Goal: Task Accomplishment & Management: Use online tool/utility

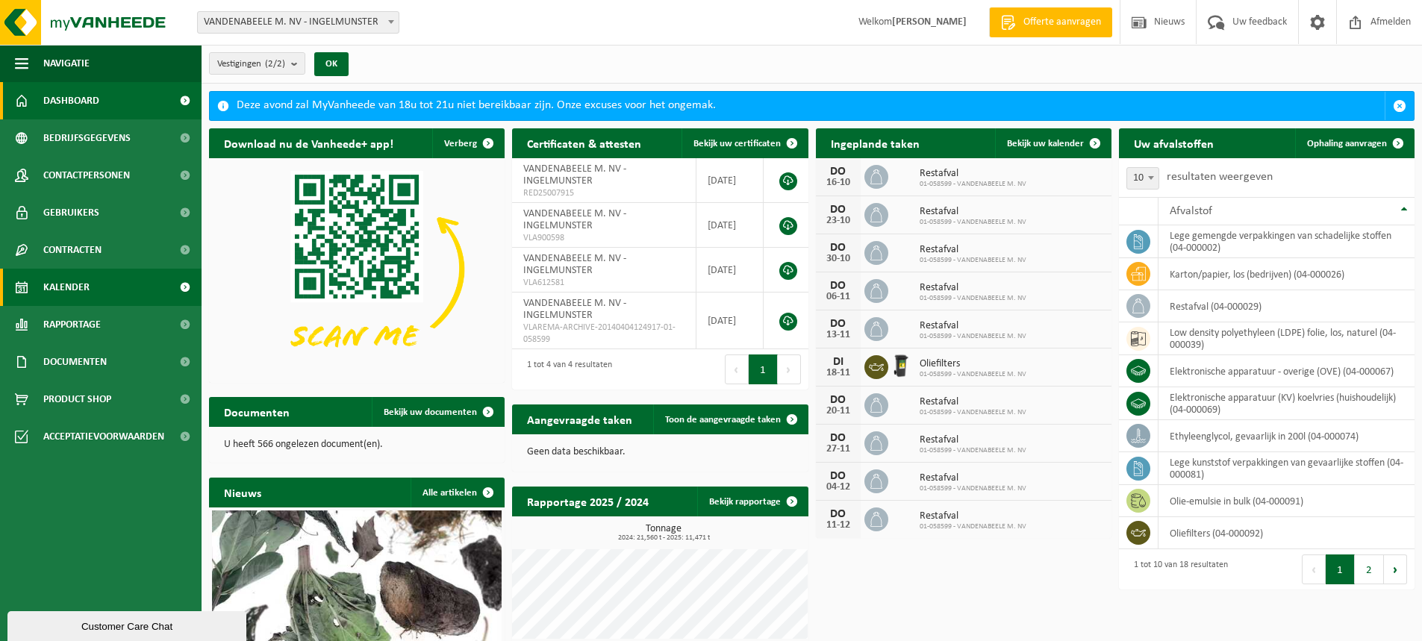
click at [78, 280] on span "Kalender" at bounding box center [66, 287] width 46 height 37
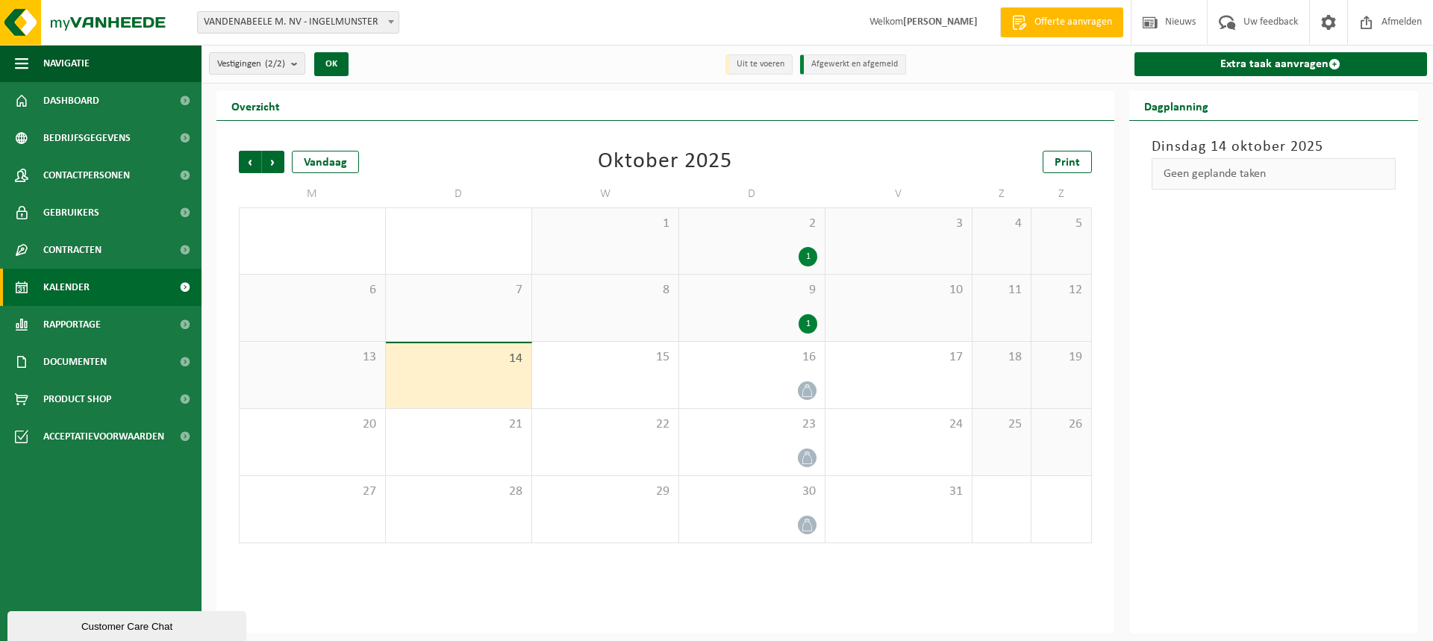
click at [741, 312] on div "9 1" at bounding box center [752, 308] width 146 height 66
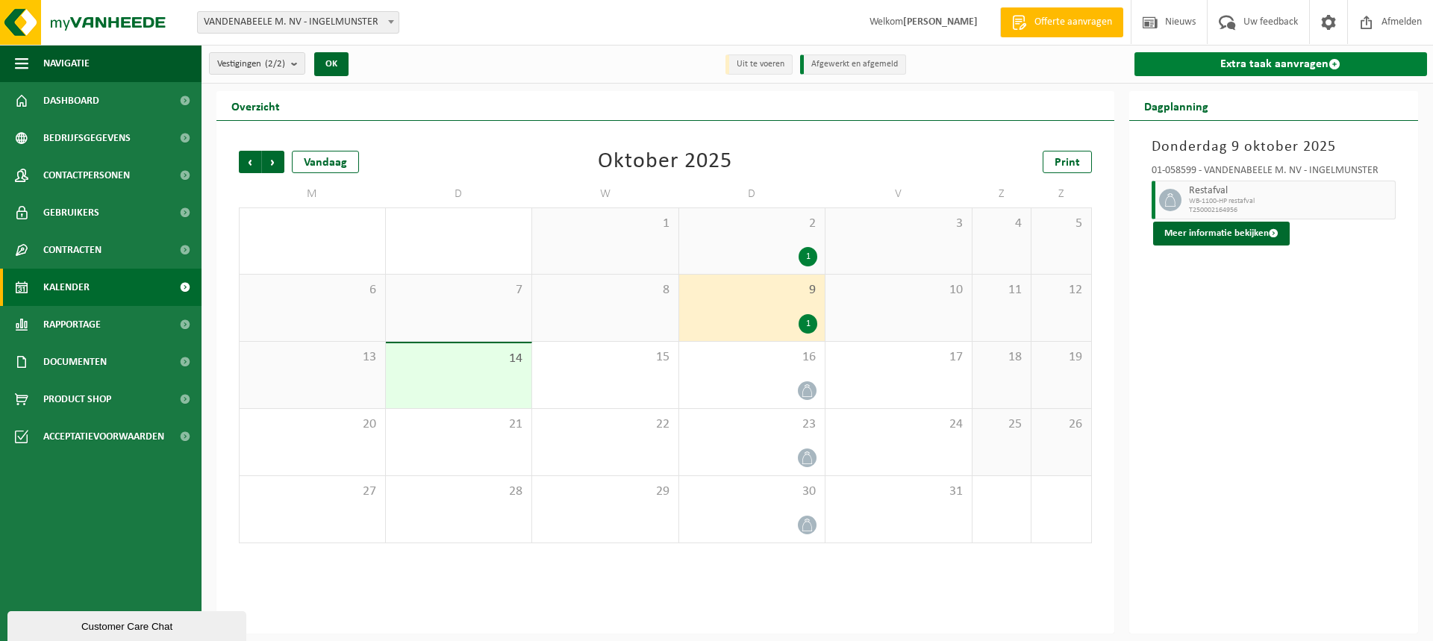
click at [1277, 67] on link "Extra taak aanvragen" at bounding box center [1281, 64] width 293 height 24
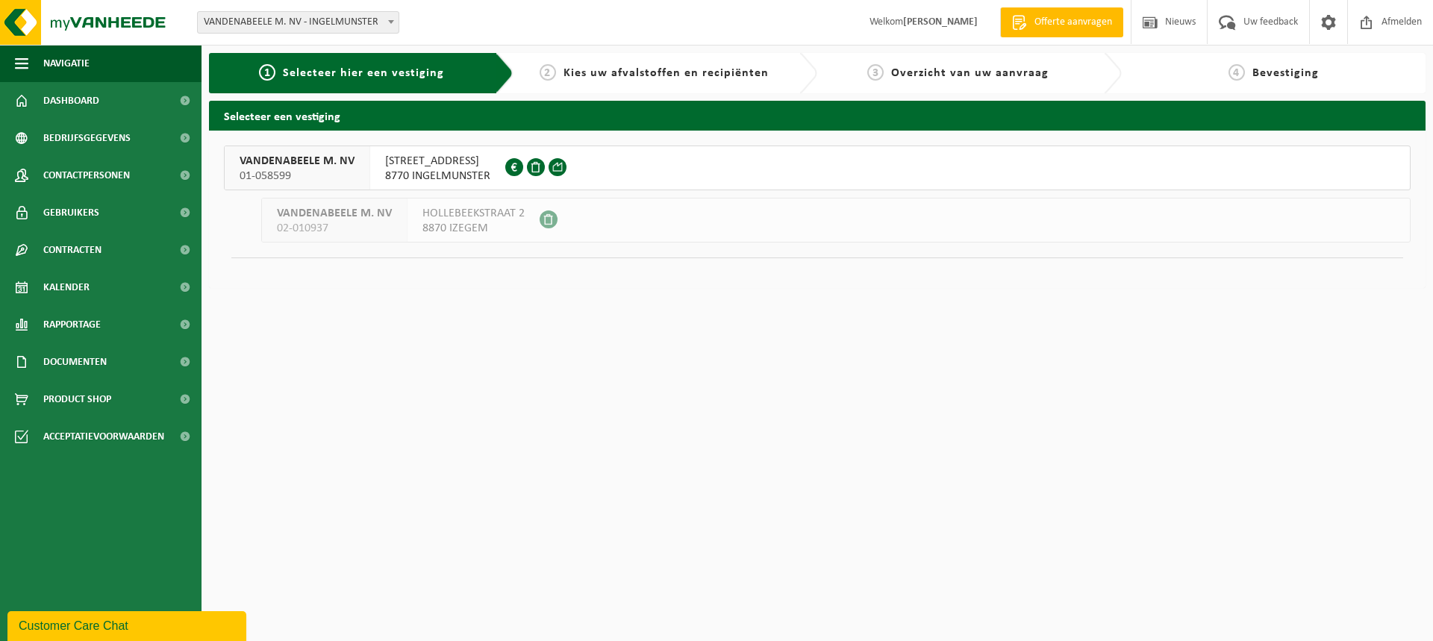
click at [307, 172] on span "01-058599" at bounding box center [297, 176] width 115 height 15
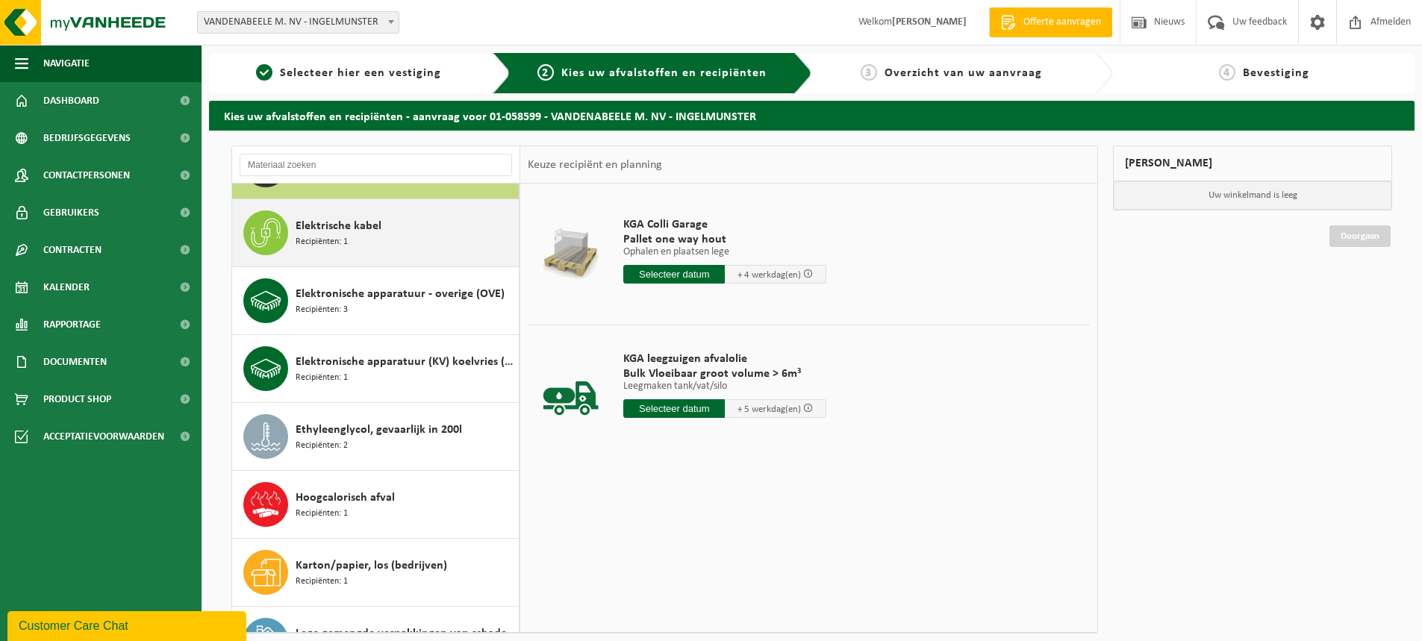
scroll to position [299, 0]
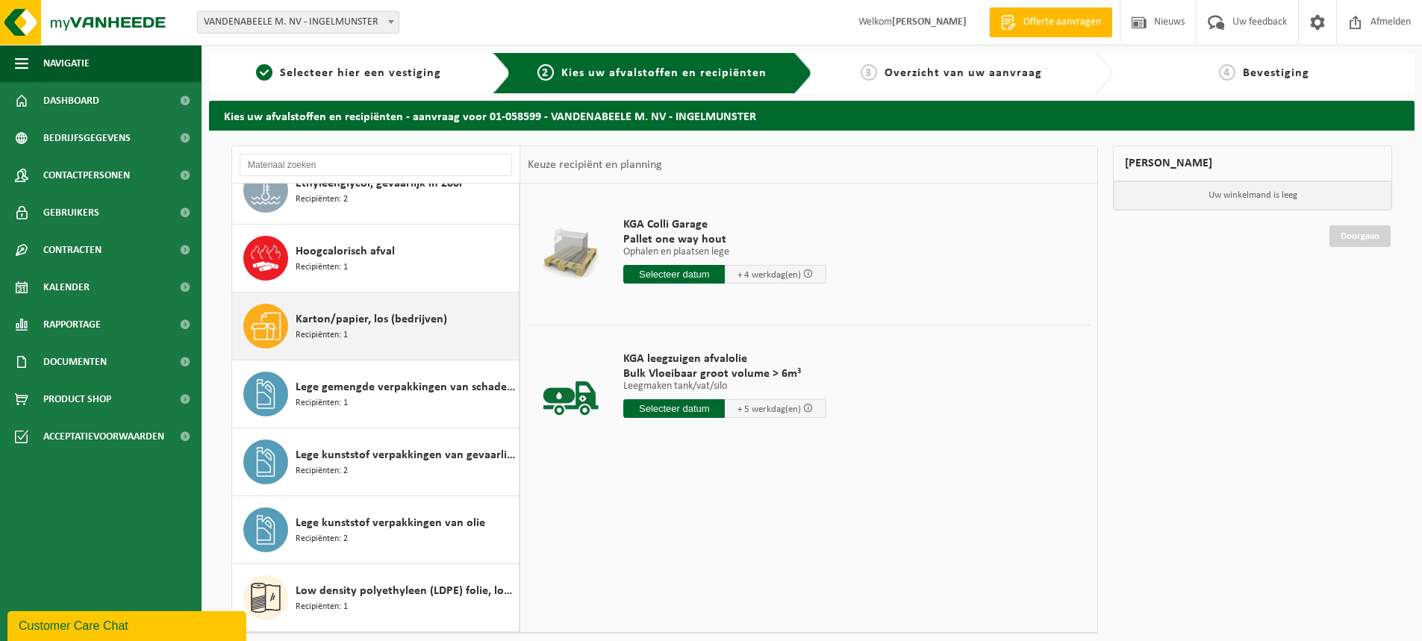
click at [352, 328] on span "Karton/papier, los (bedrijven)" at bounding box center [372, 320] width 152 height 18
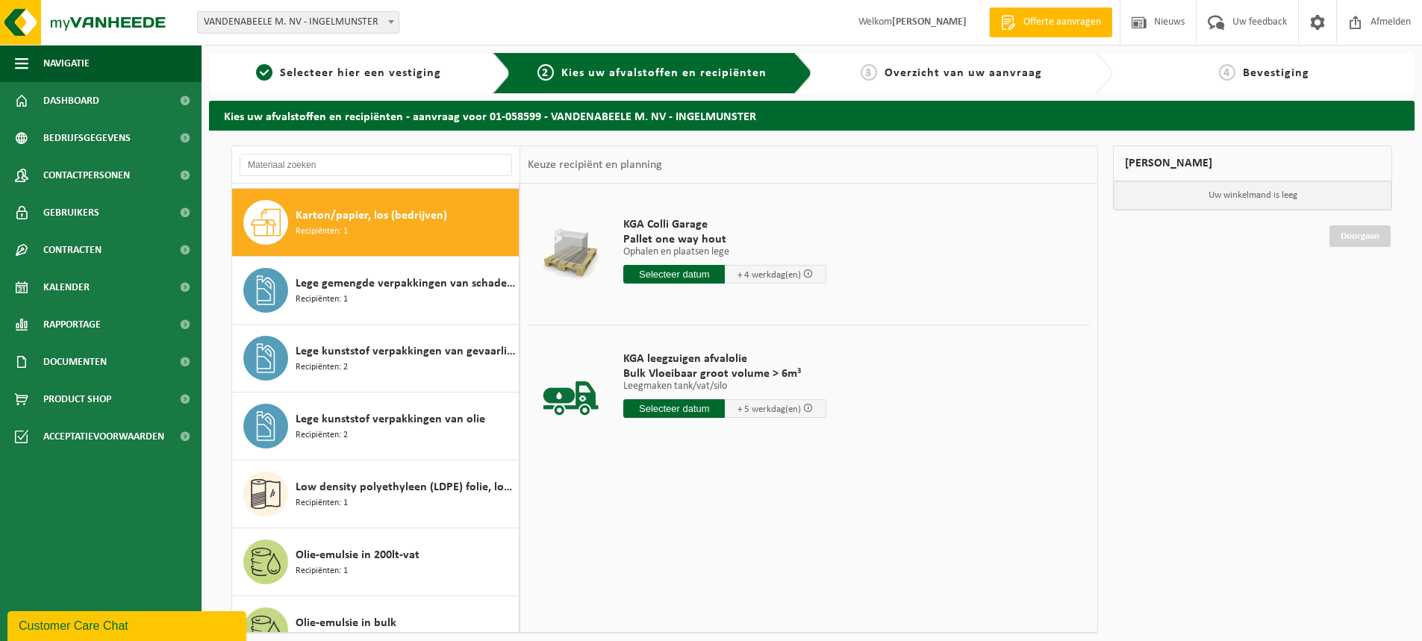
scroll to position [408, 0]
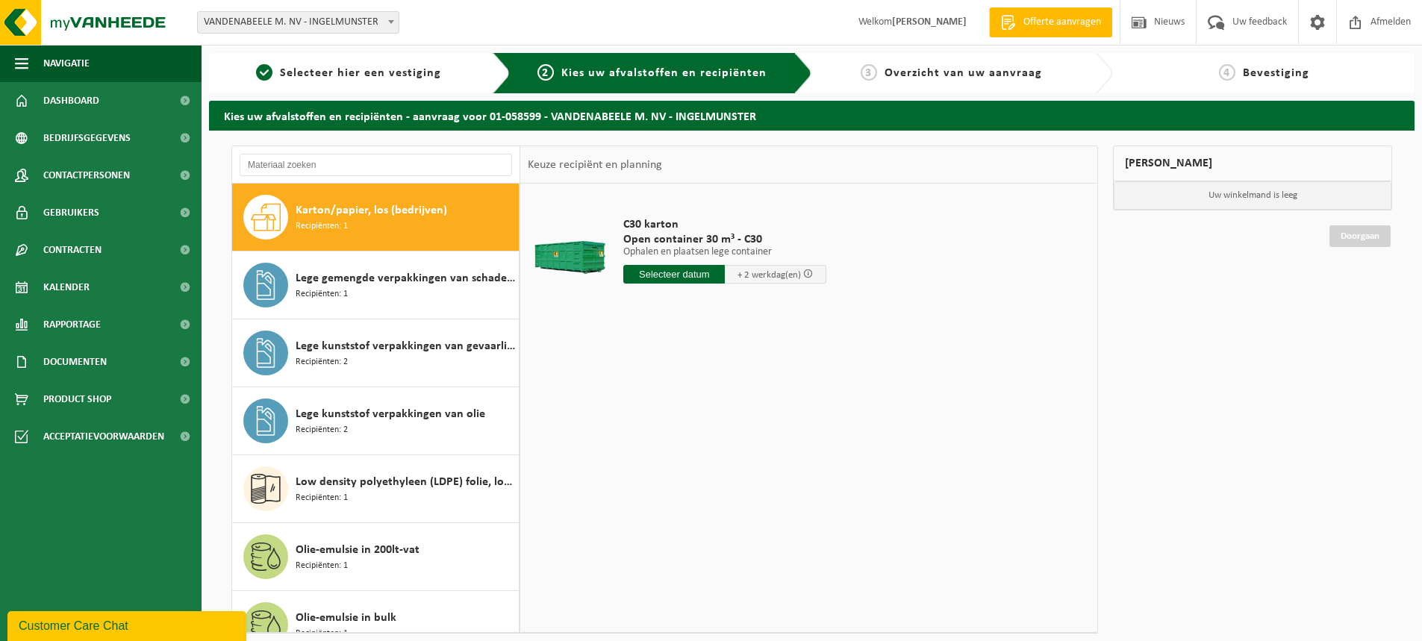
click at [701, 277] on input "text" at bounding box center [674, 274] width 102 height 19
click at [661, 400] on div "29 30 1 2 3 4 5 6 7 8 9 10 11 12 13 14 15 16 17 18 19 20 21 22 23 24 25 26 27 2…" at bounding box center [716, 406] width 184 height 119
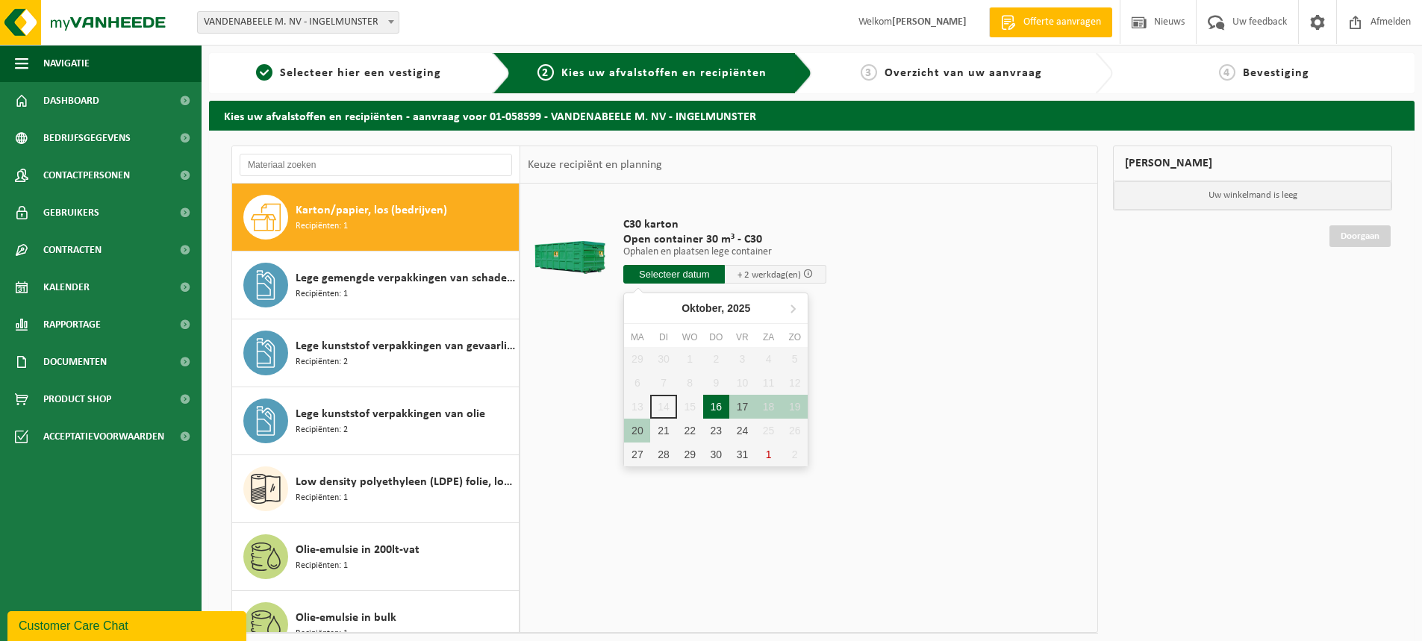
click at [711, 404] on div "16" at bounding box center [716, 407] width 26 height 24
type input "Van 2025-10-16"
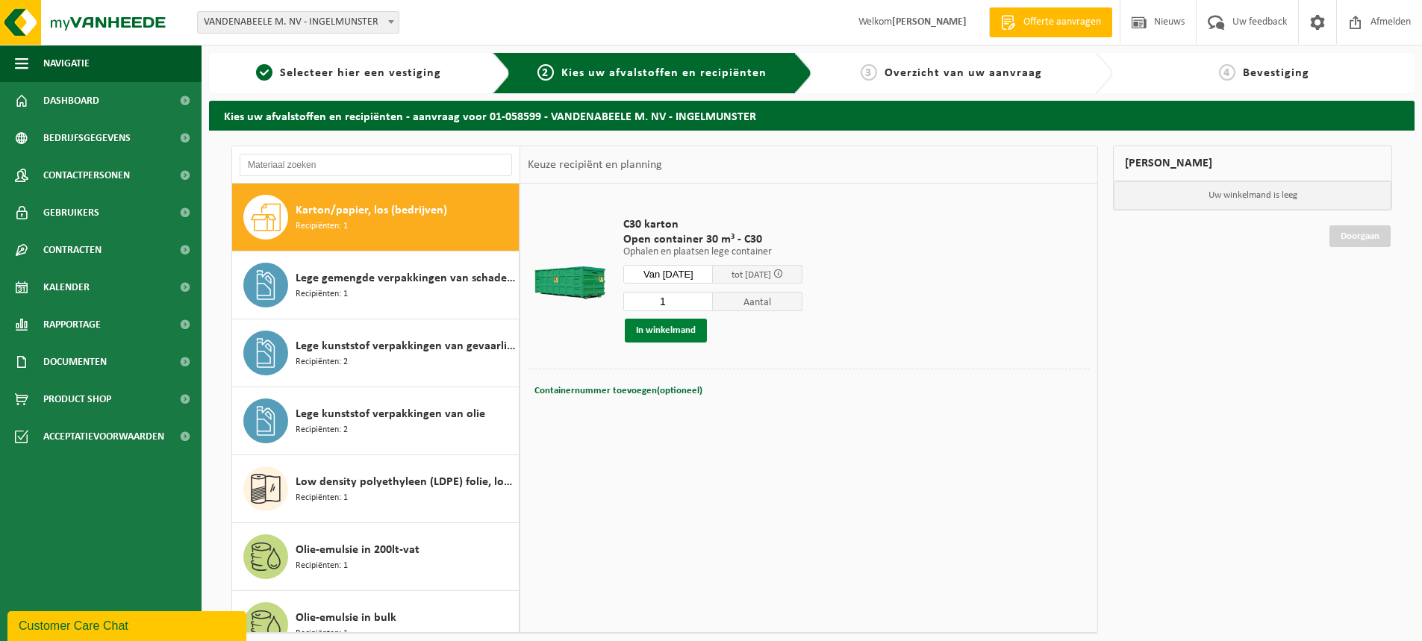
click at [670, 330] on button "In winkelmand" at bounding box center [666, 331] width 82 height 24
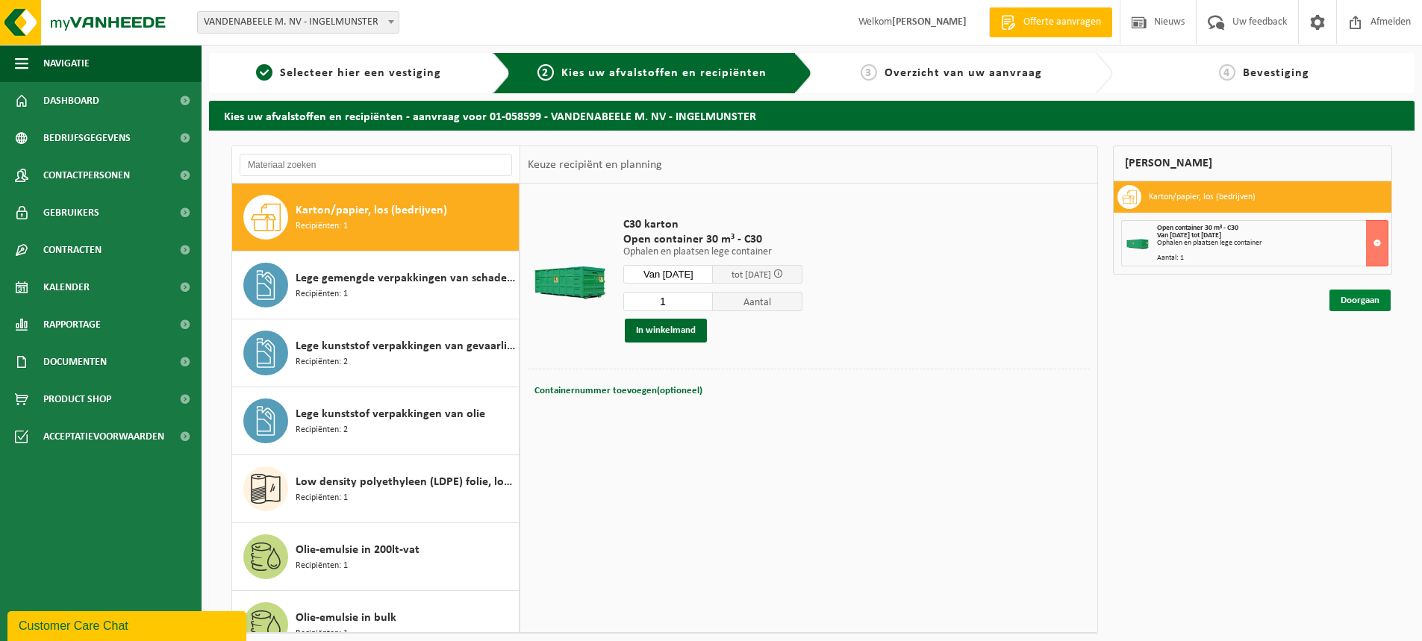
click at [1351, 303] on link "Doorgaan" at bounding box center [1360, 301] width 61 height 22
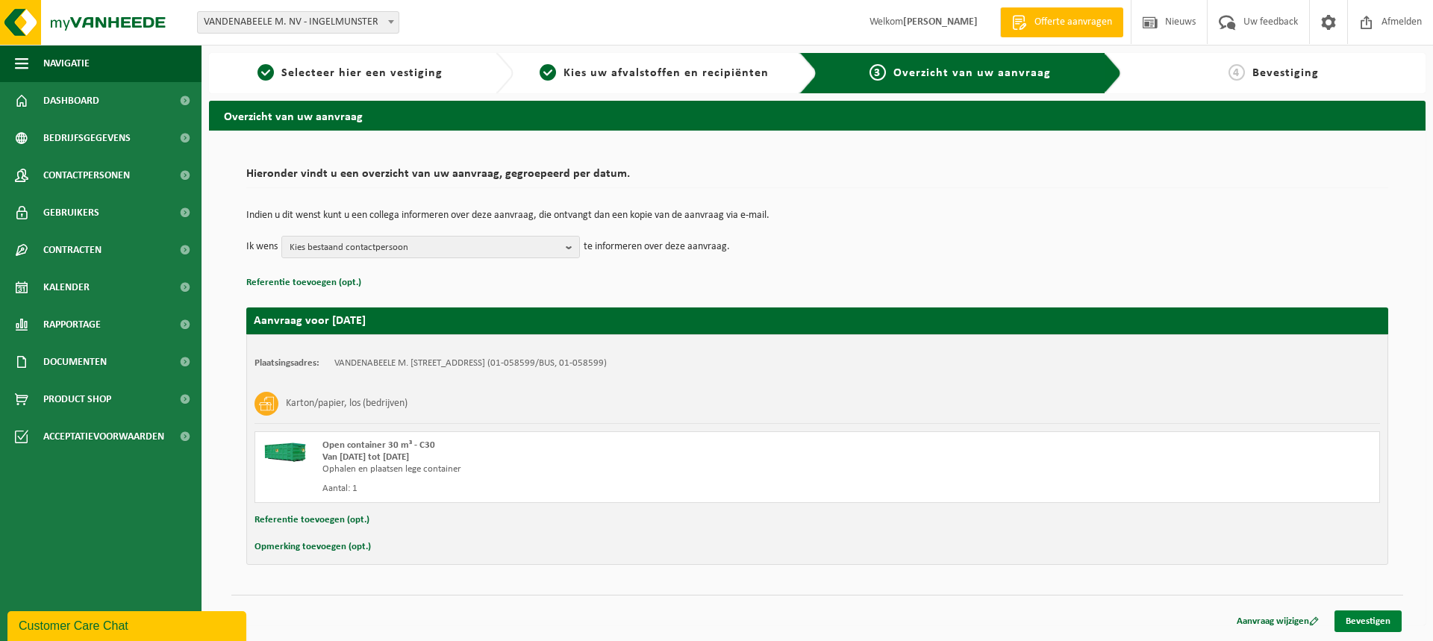
click at [1365, 617] on link "Bevestigen" at bounding box center [1368, 622] width 67 height 22
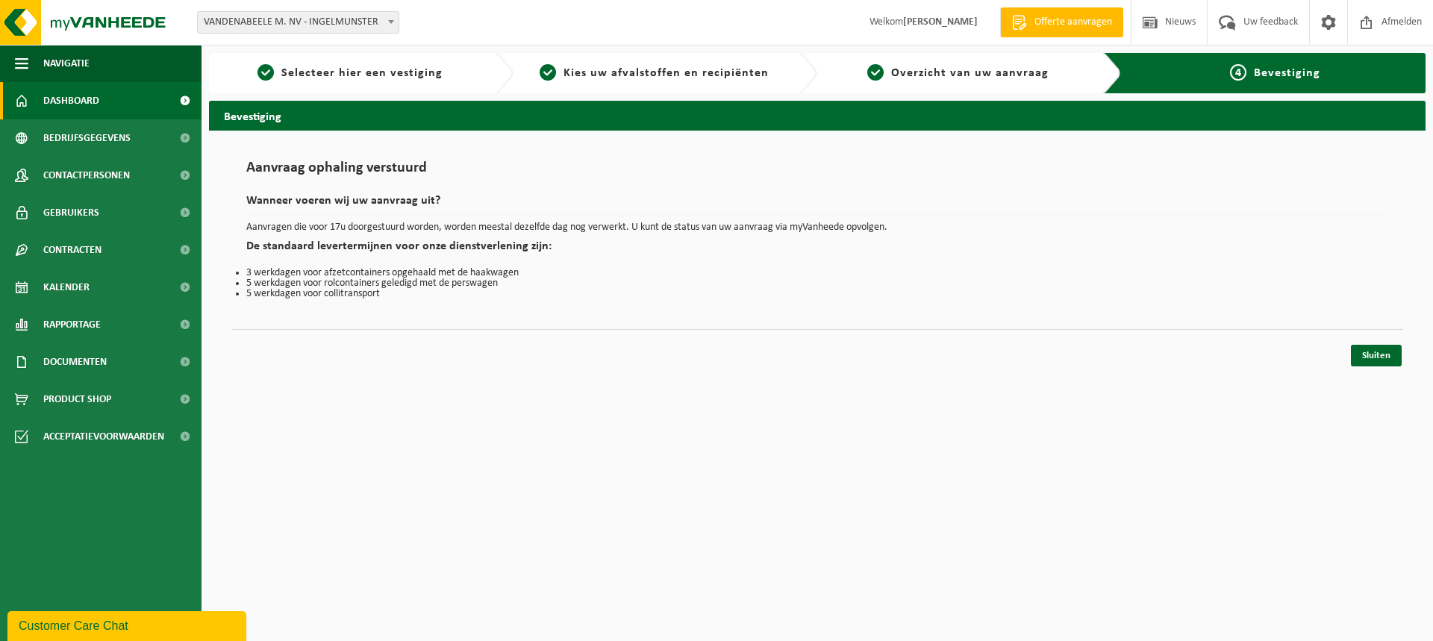
click at [66, 99] on span "Dashboard" at bounding box center [71, 100] width 56 height 37
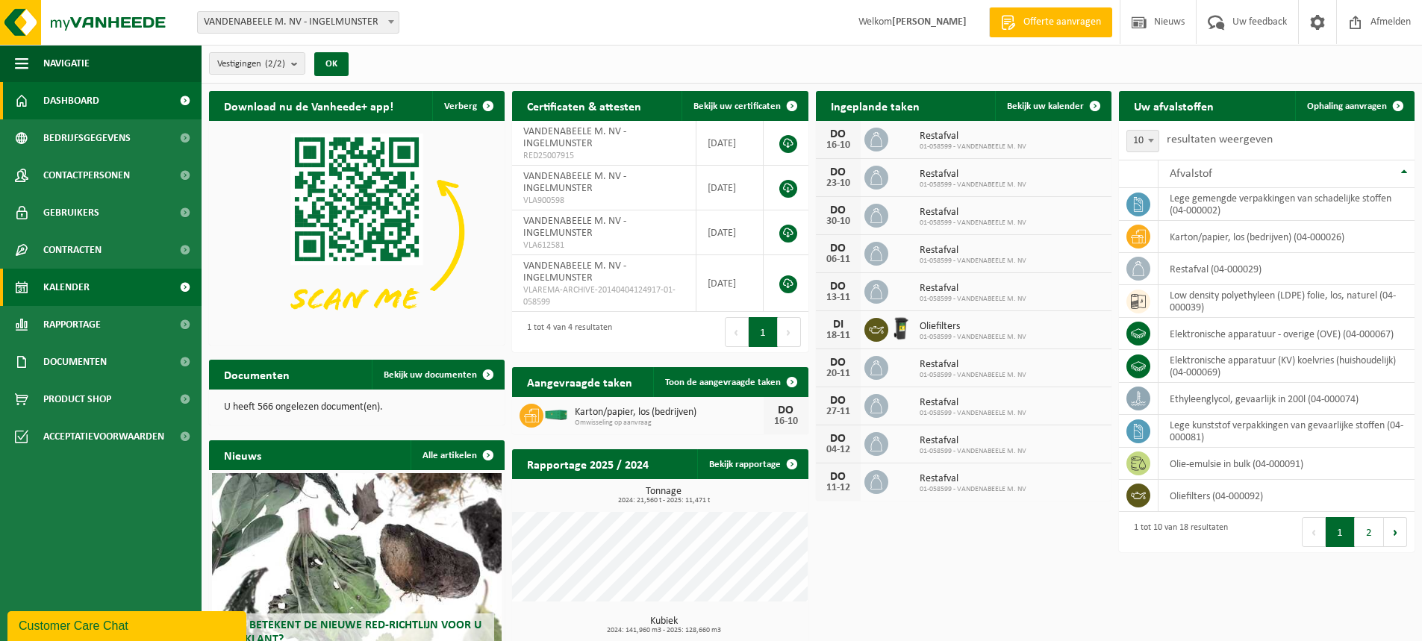
click at [87, 290] on span "Kalender" at bounding box center [66, 287] width 46 height 37
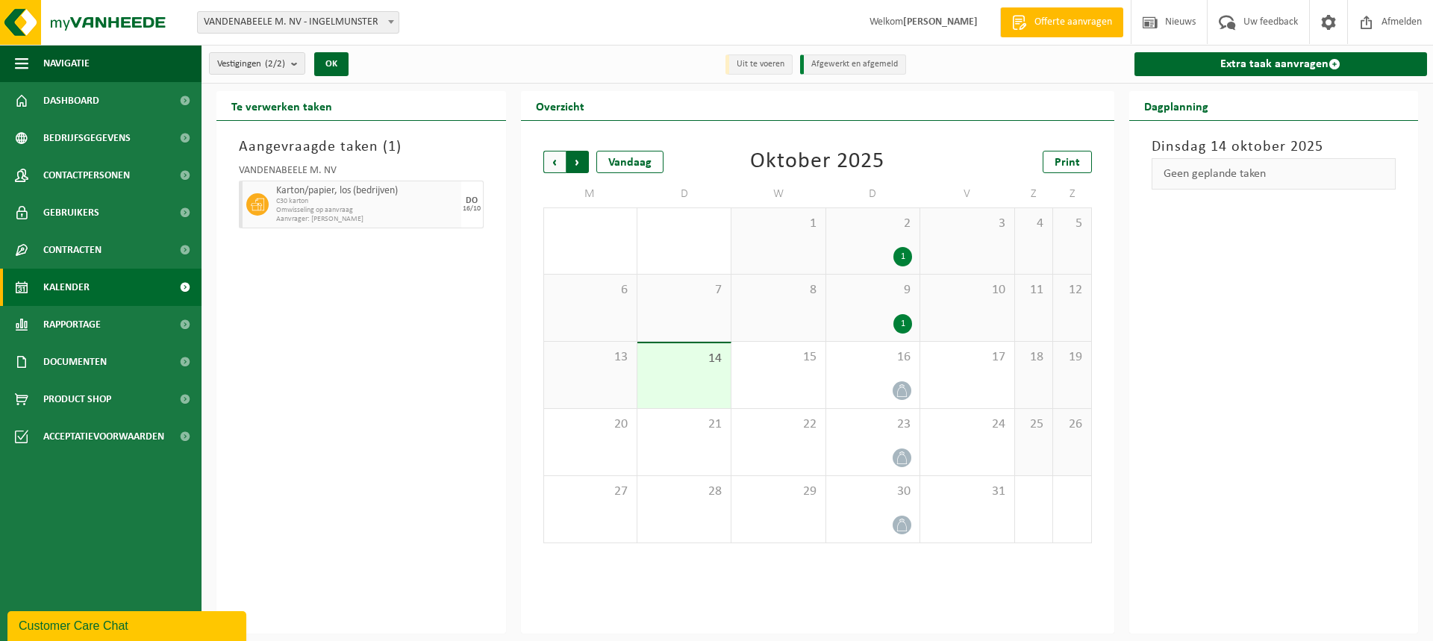
click at [557, 162] on span "Vorige" at bounding box center [554, 162] width 22 height 22
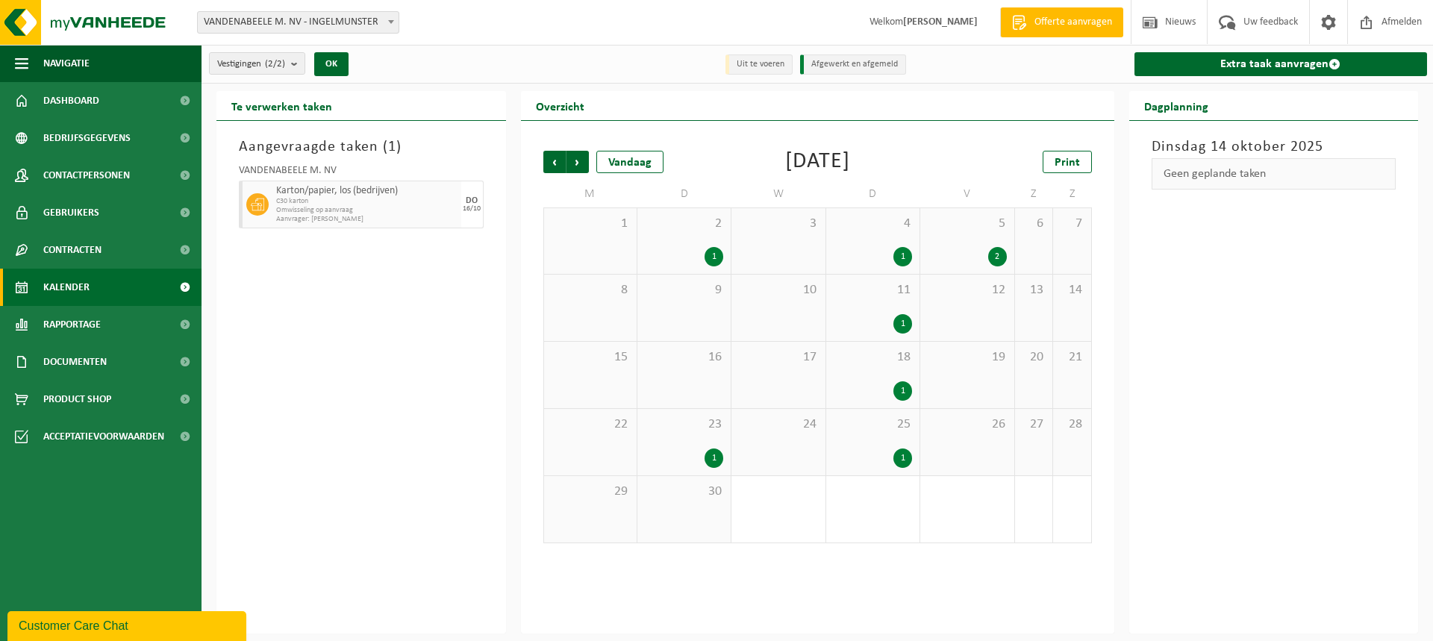
click at [696, 449] on div "1" at bounding box center [684, 458] width 78 height 19
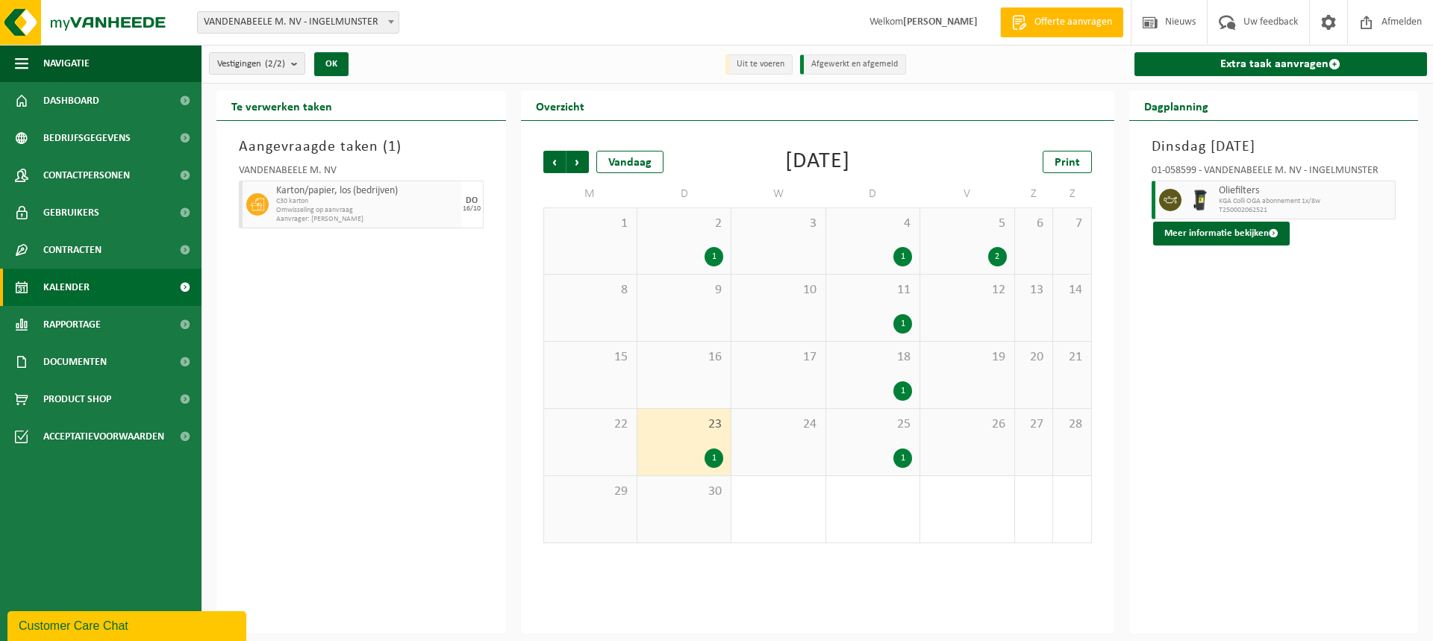
click at [976, 247] on div "2" at bounding box center [967, 256] width 78 height 19
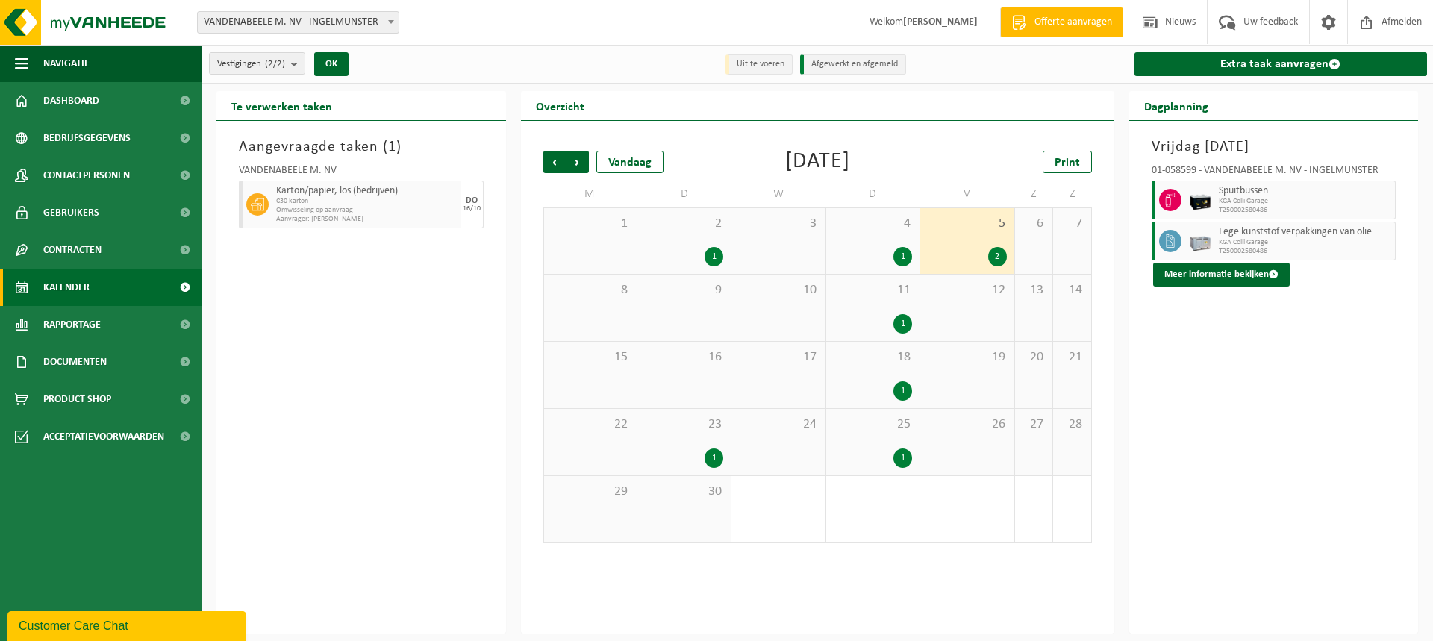
click at [720, 259] on div "1" at bounding box center [714, 256] width 19 height 19
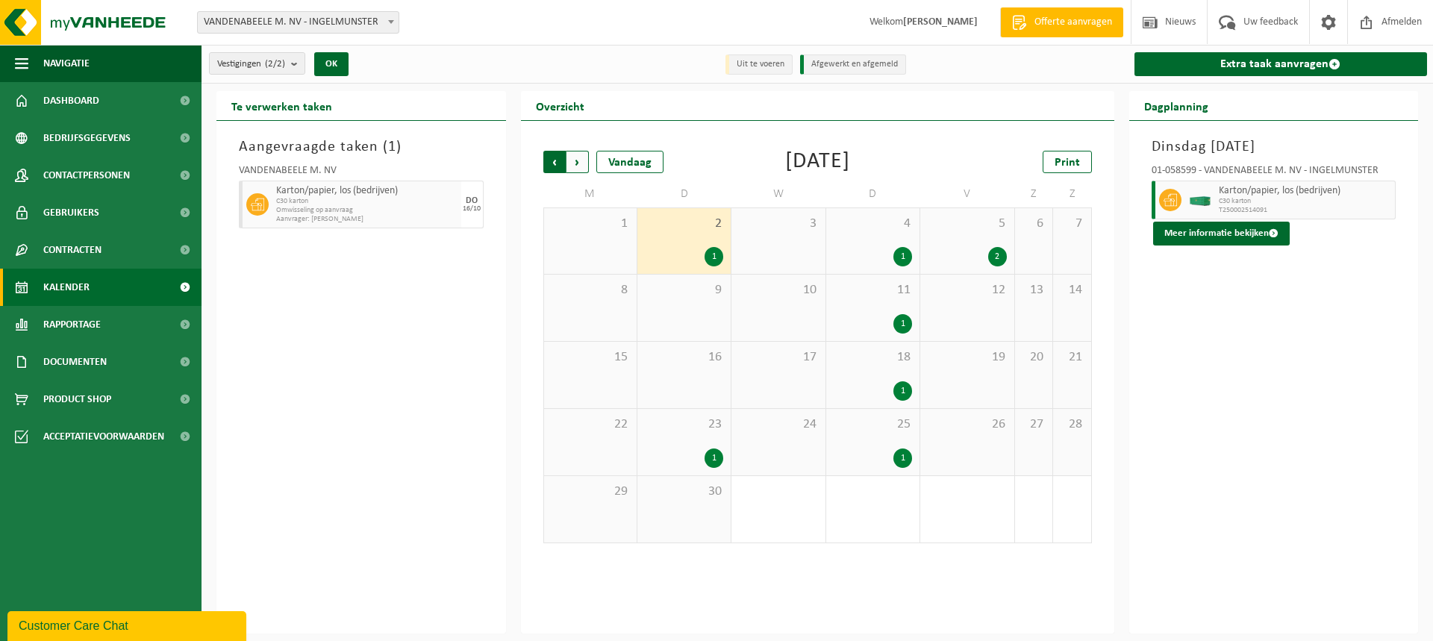
click at [575, 169] on span "Volgende" at bounding box center [578, 162] width 22 height 22
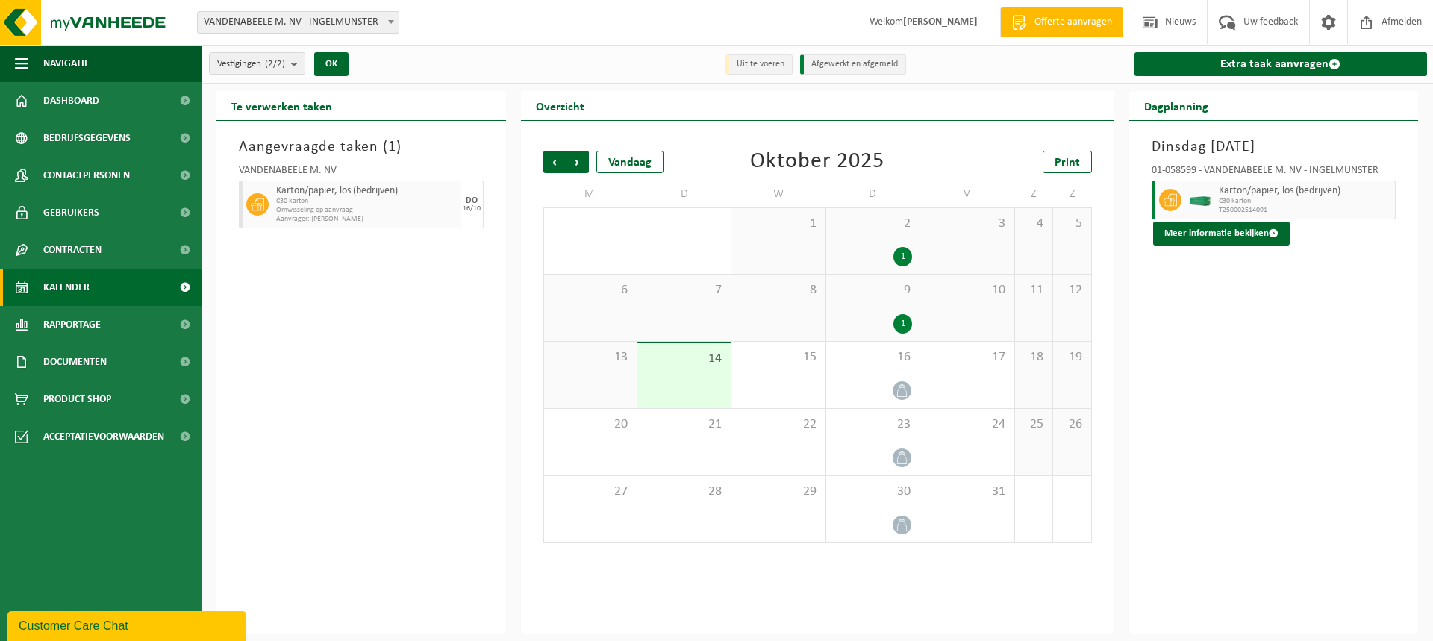
click at [854, 249] on div "1" at bounding box center [873, 256] width 78 height 19
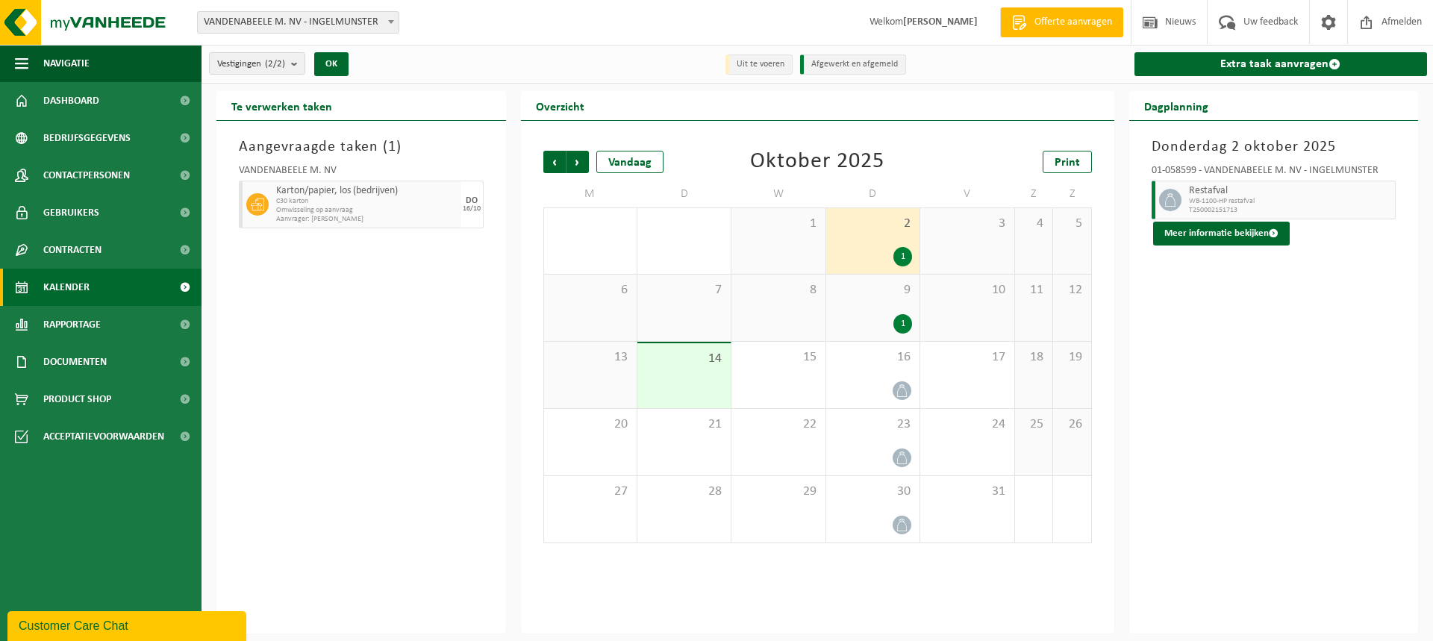
click at [868, 311] on div "9 1" at bounding box center [872, 308] width 93 height 66
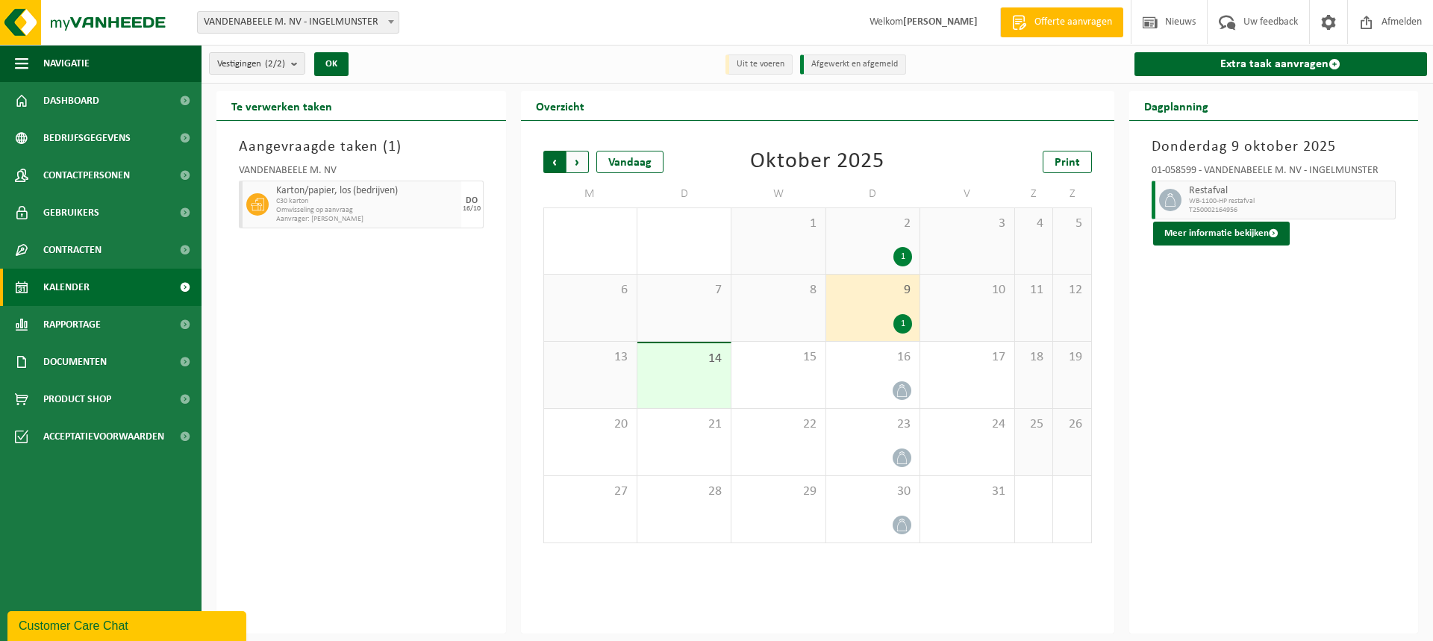
click at [567, 167] on span "Volgende" at bounding box center [578, 162] width 22 height 22
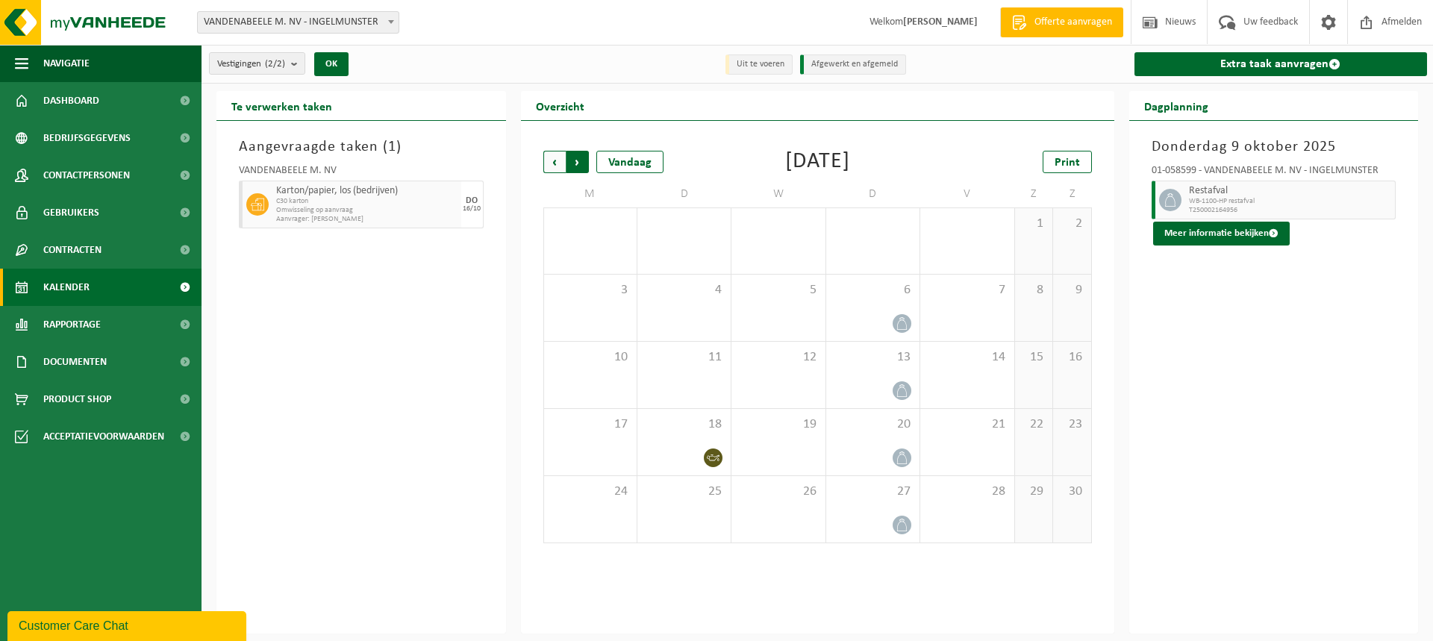
click at [549, 163] on span "Vorige" at bounding box center [554, 162] width 22 height 22
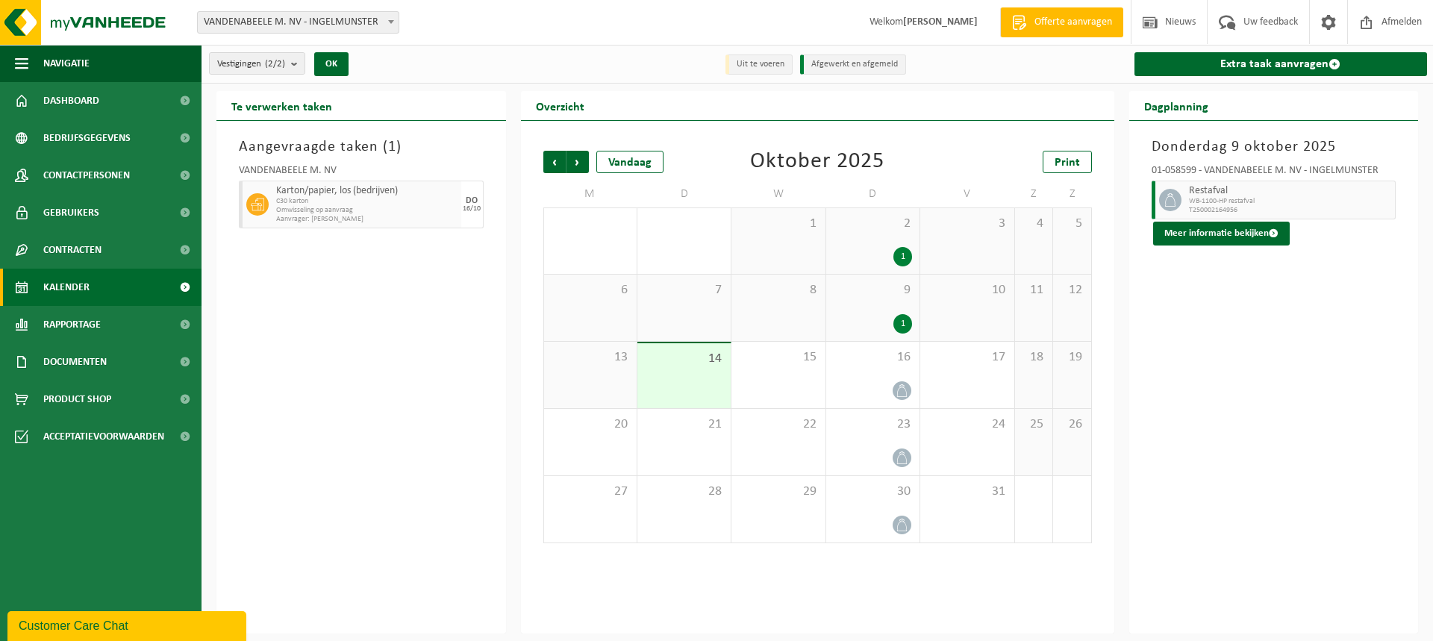
click at [549, 163] on span "Vorige" at bounding box center [554, 162] width 22 height 22
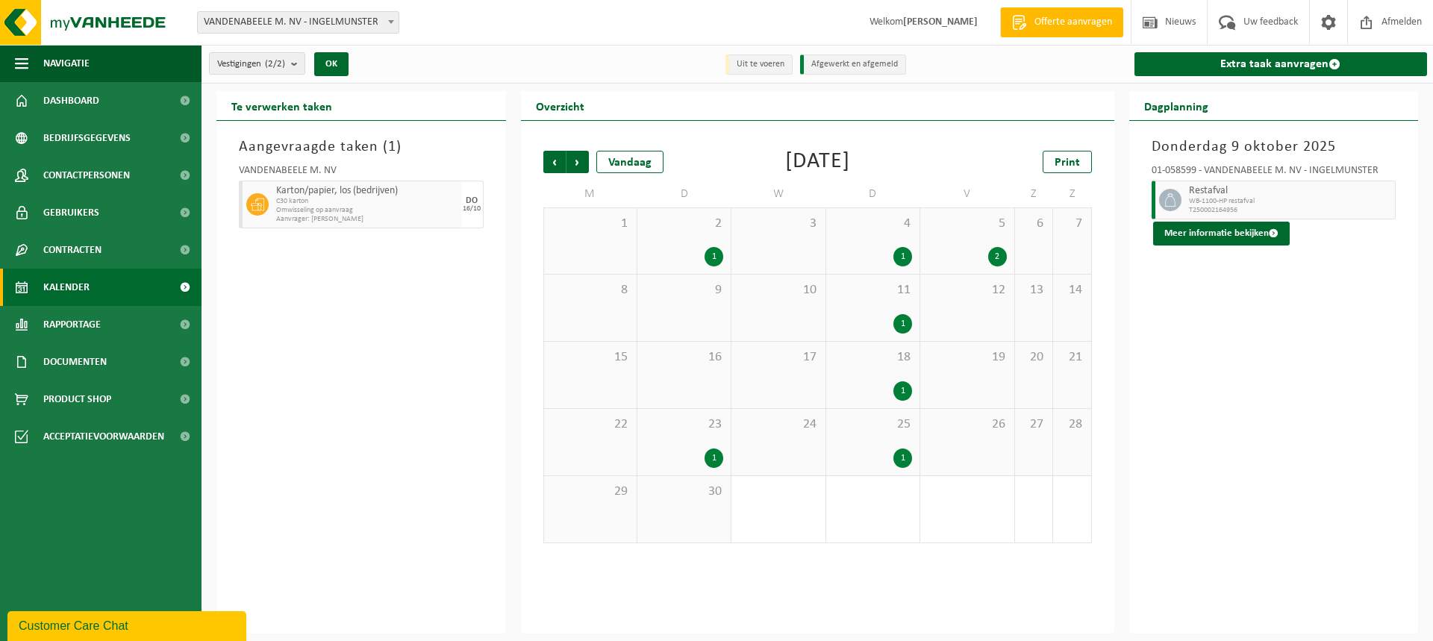
click at [713, 447] on div "23 1" at bounding box center [684, 442] width 93 height 66
click at [695, 246] on div "2 1" at bounding box center [684, 241] width 93 height 66
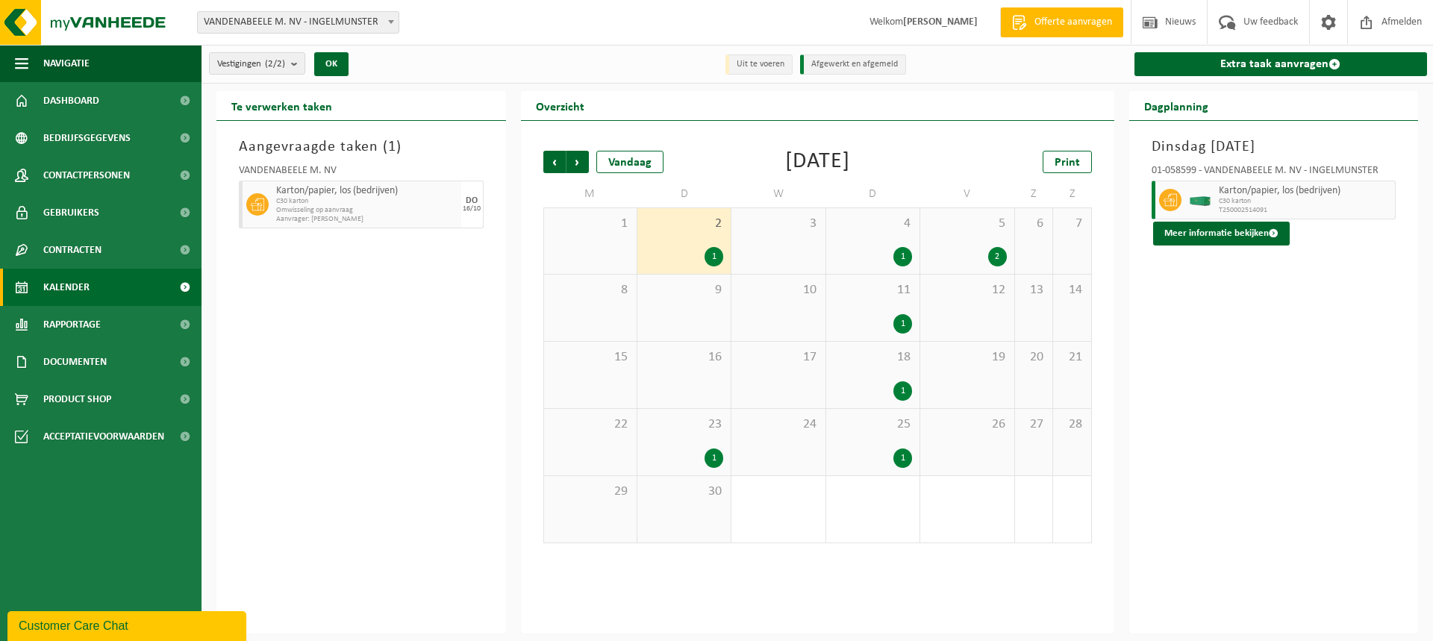
click at [905, 252] on div "1" at bounding box center [903, 256] width 19 height 19
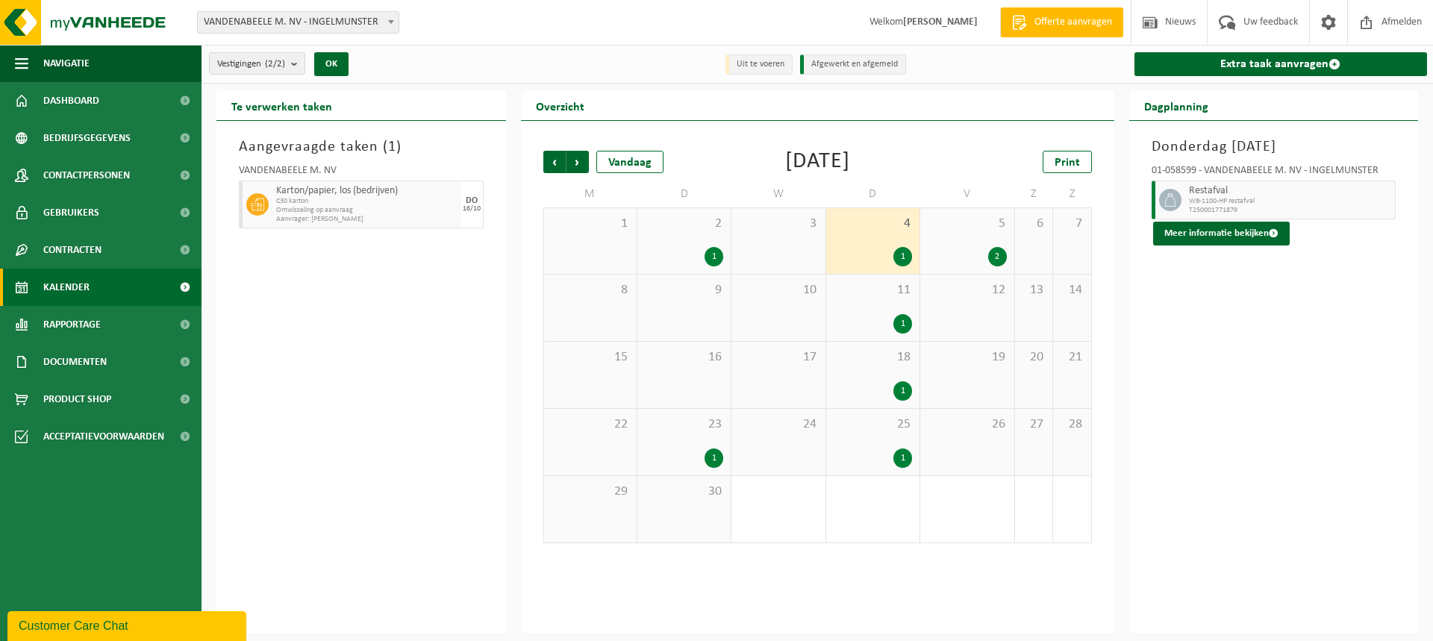
click at [988, 255] on div "2" at bounding box center [997, 256] width 19 height 19
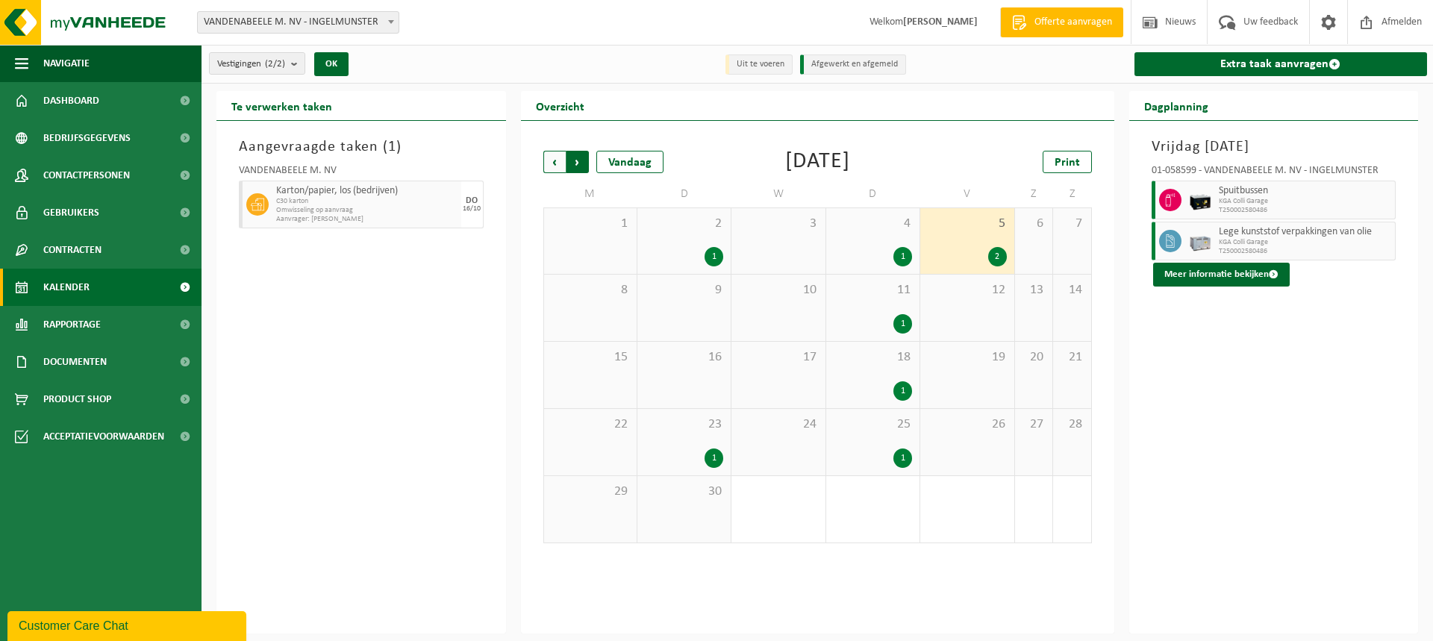
click at [558, 163] on span "Vorige" at bounding box center [554, 162] width 22 height 22
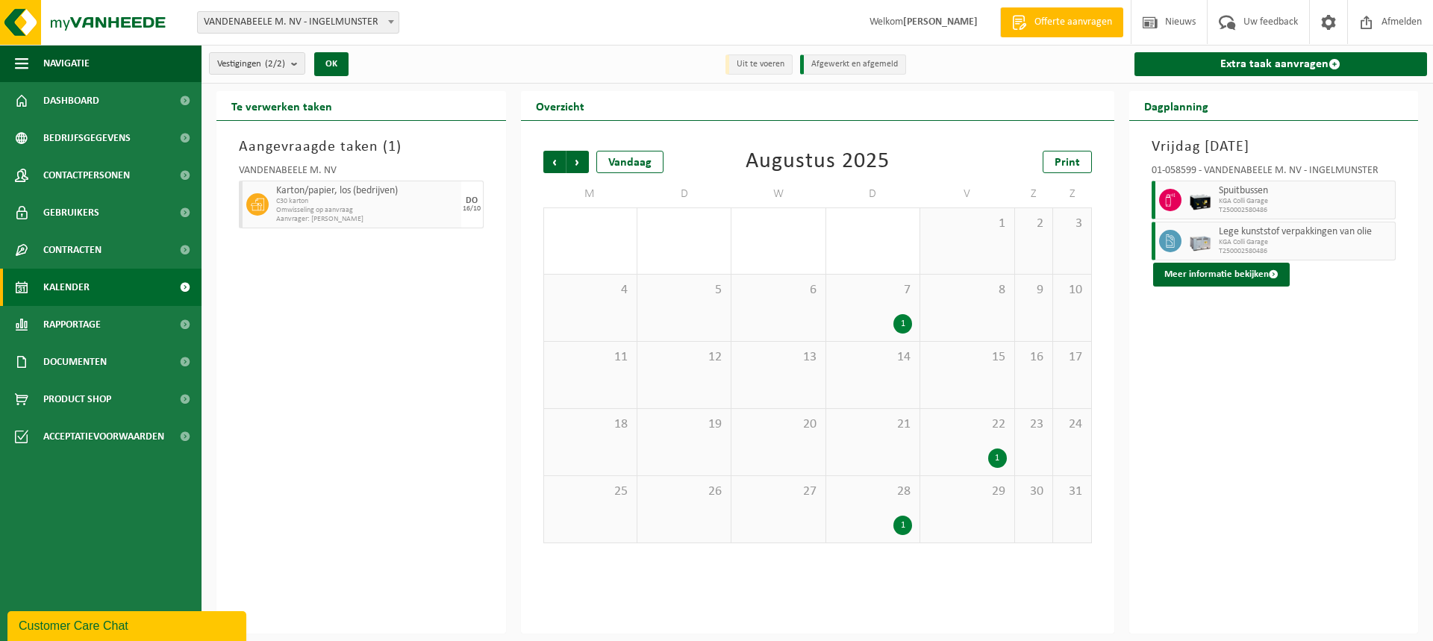
click at [966, 449] on div "1" at bounding box center [967, 458] width 78 height 19
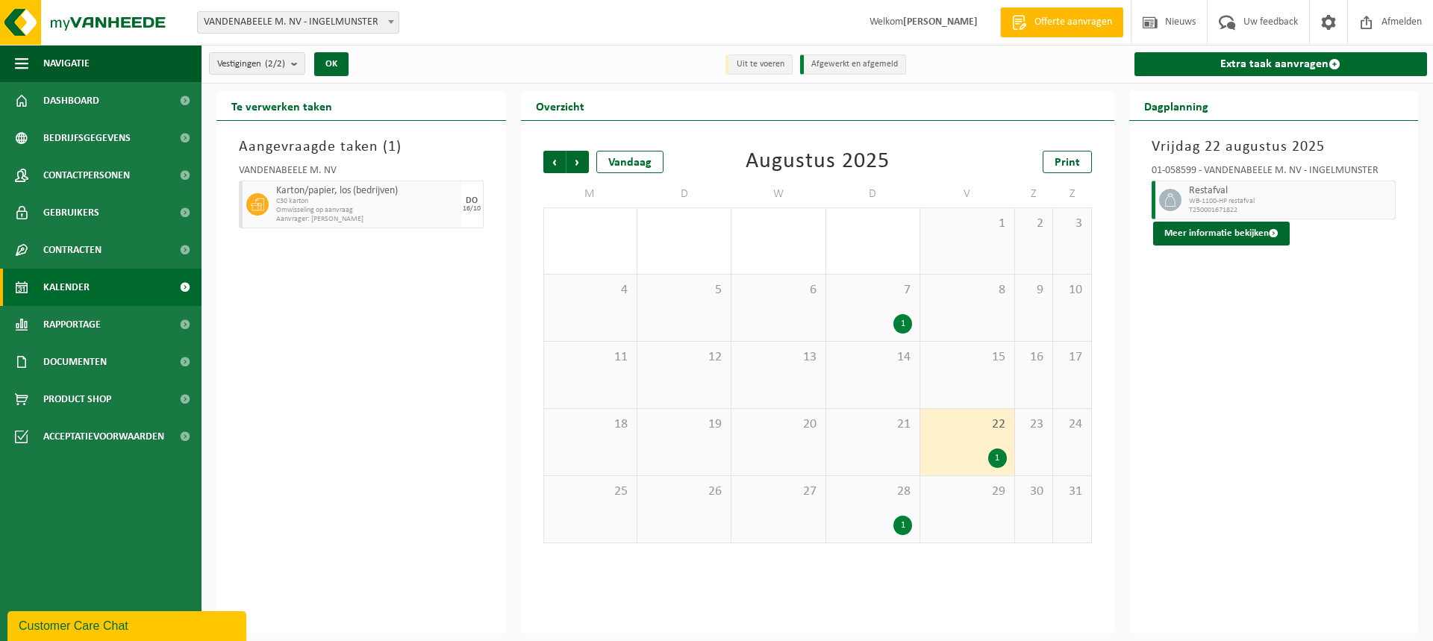
click at [876, 517] on div "1" at bounding box center [873, 525] width 78 height 19
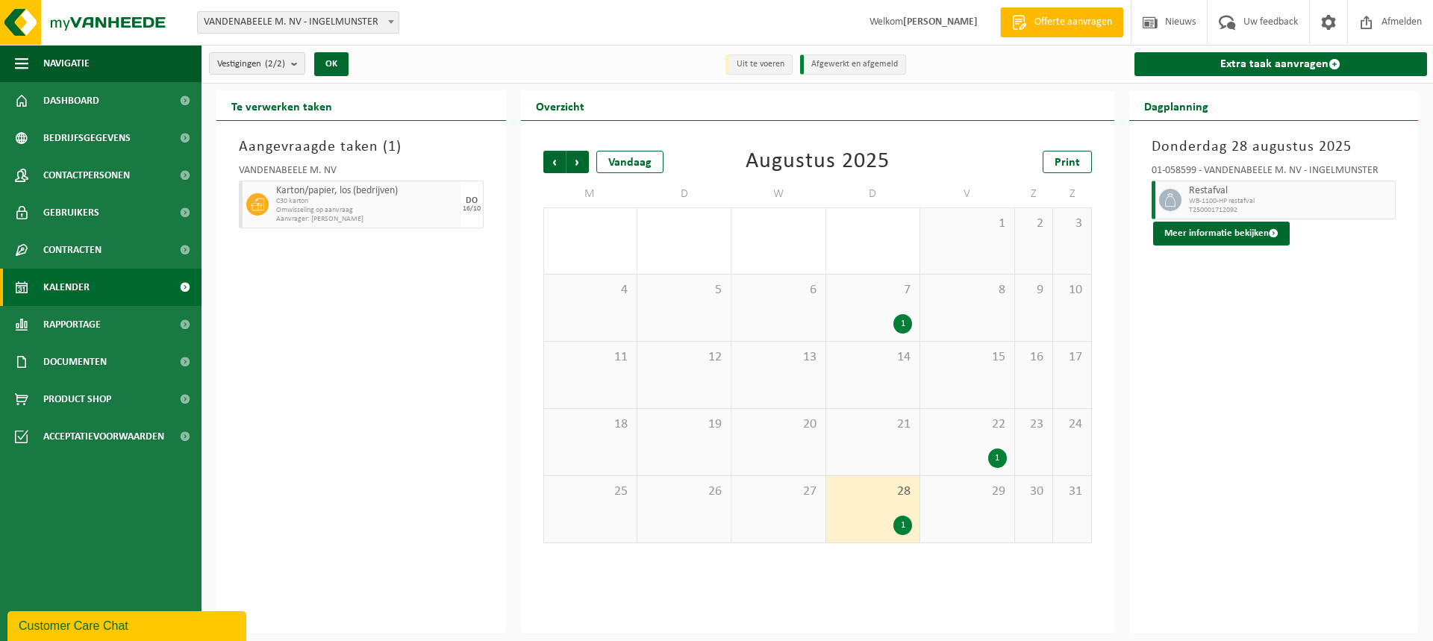
click at [894, 306] on div "7 1" at bounding box center [872, 308] width 93 height 66
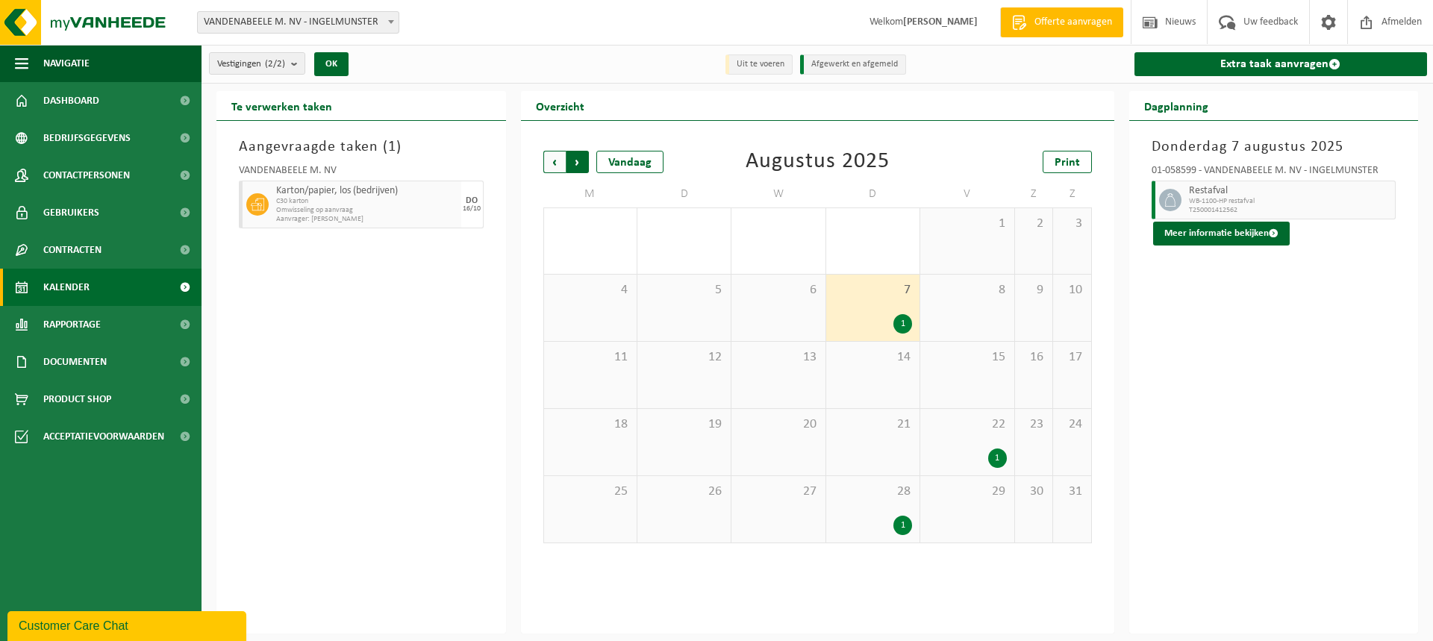
click at [554, 171] on span "Vorige" at bounding box center [554, 162] width 22 height 22
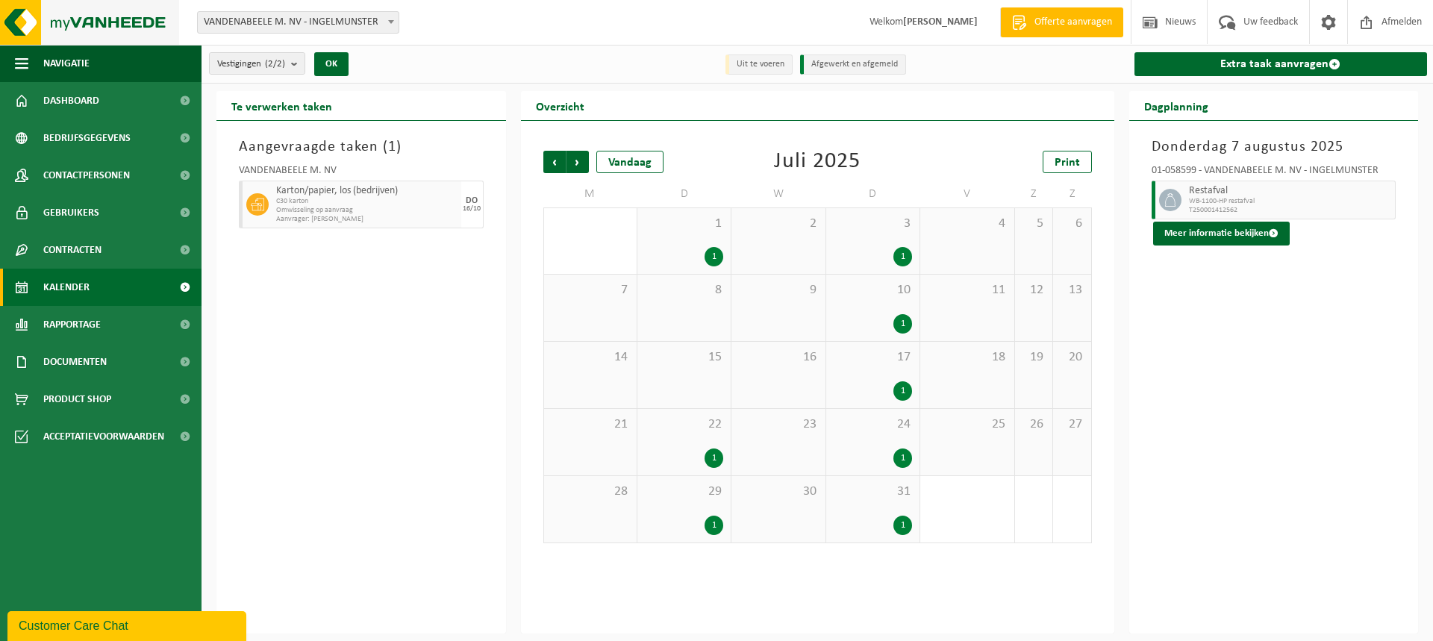
click at [55, 23] on img at bounding box center [89, 22] width 179 height 45
